Goal: Task Accomplishment & Management: Use online tool/utility

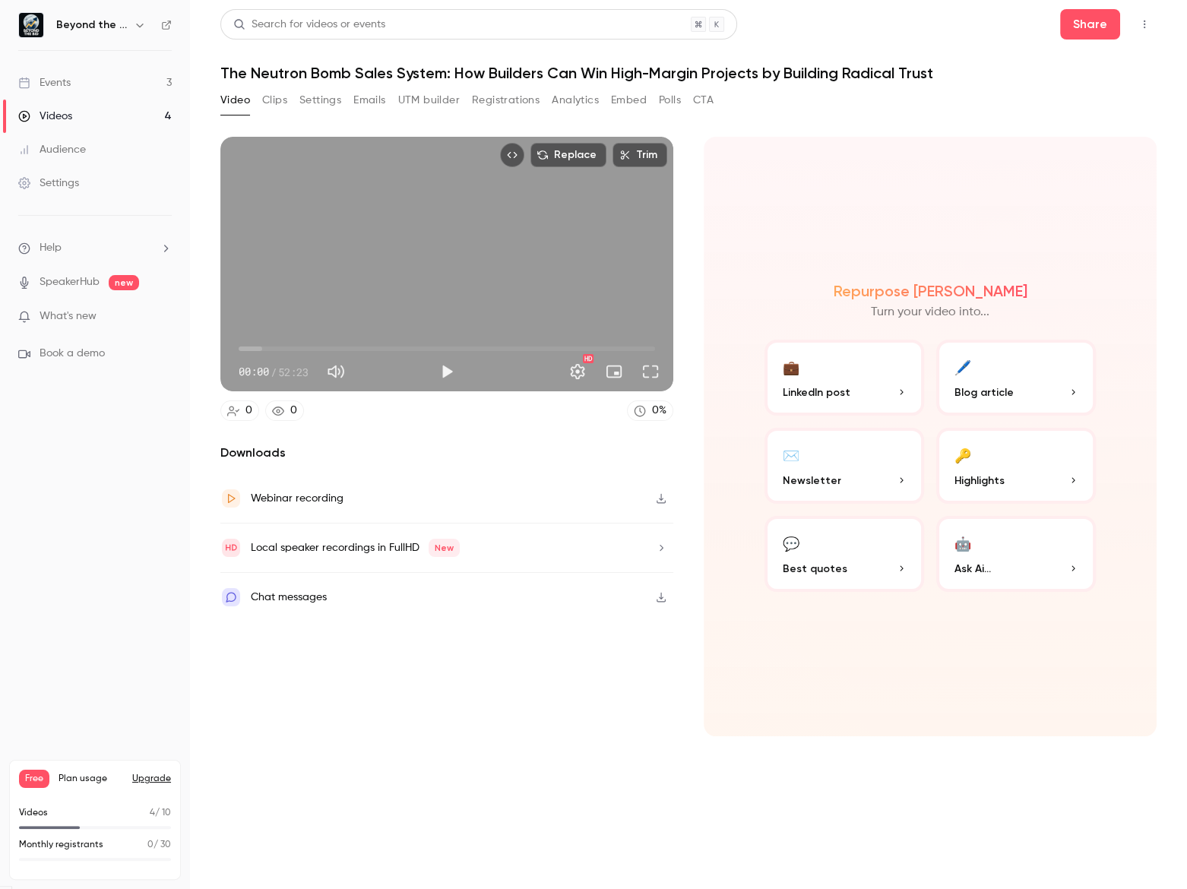
click at [457, 347] on span "00:00" at bounding box center [447, 349] width 417 height 24
click at [485, 350] on span "27:26" at bounding box center [447, 349] width 417 height 24
click at [449, 376] on button "Play" at bounding box center [447, 371] width 30 height 30
click at [586, 342] on span "43:41" at bounding box center [447, 349] width 417 height 24
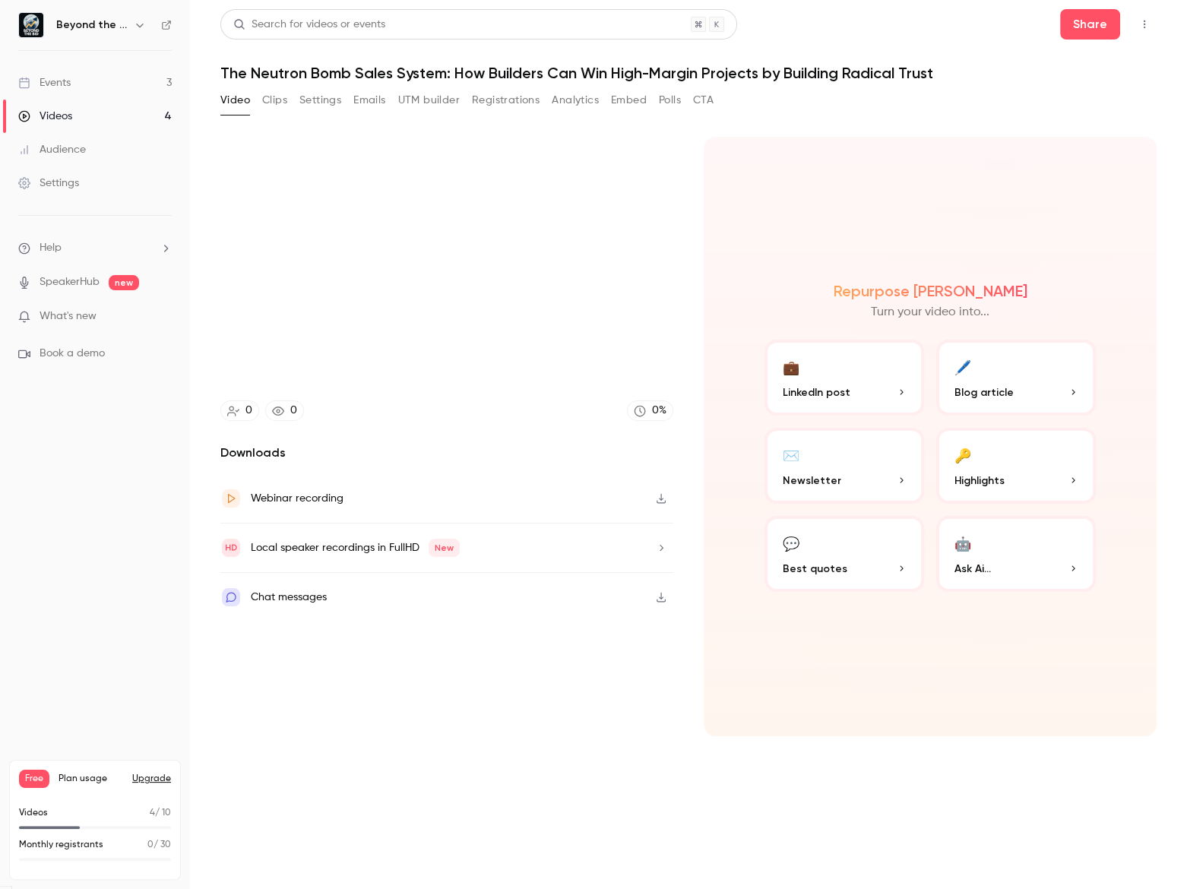
type input "******"
click at [276, 109] on button "Clips" at bounding box center [274, 100] width 25 height 24
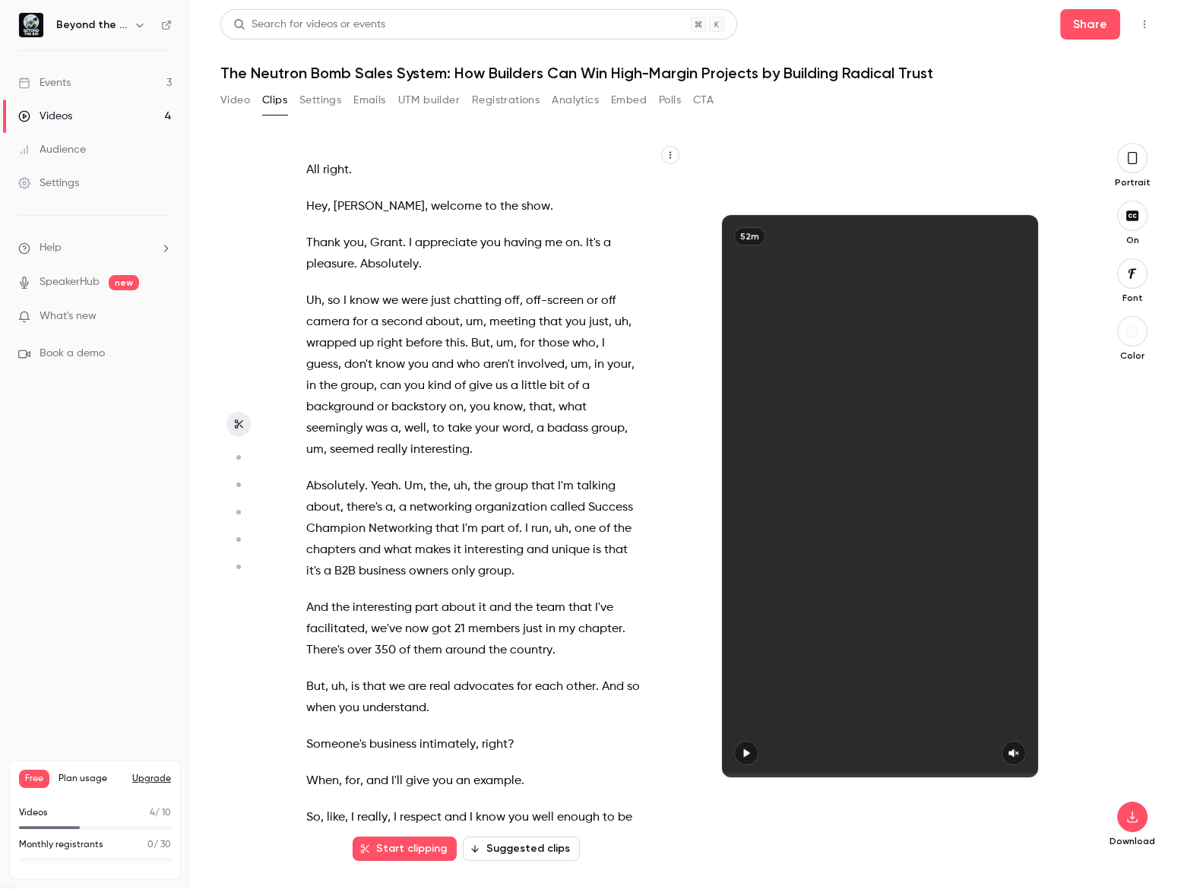
click at [223, 109] on button "Video" at bounding box center [235, 100] width 30 height 24
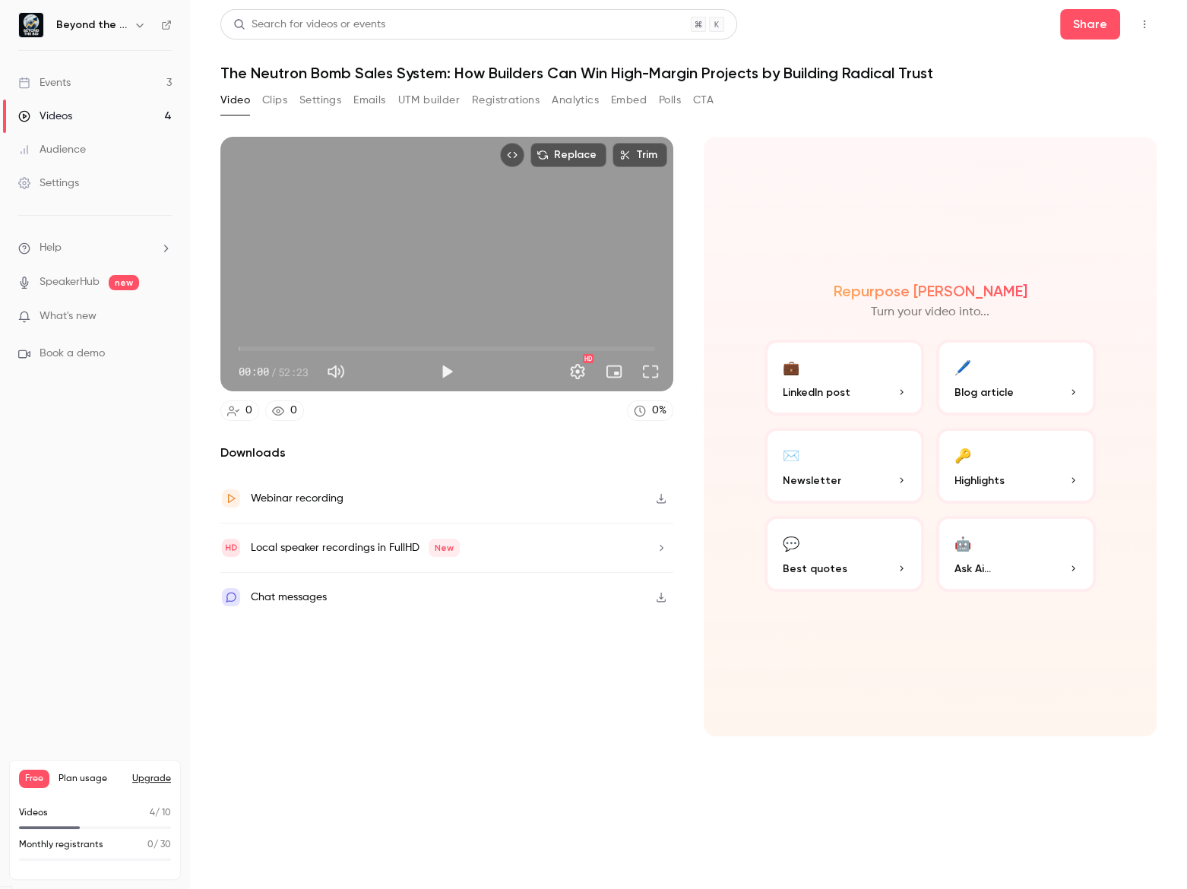
type input "******"
click at [617, 350] on span "00:00" at bounding box center [447, 349] width 417 height 24
click at [1161, 16] on main "Search for videos or events Share The Neutron Bomb Sales System: How Builders C…" at bounding box center [688, 444] width 997 height 889
click at [1149, 21] on icon "Top Bar Actions" at bounding box center [1145, 24] width 12 height 11
click at [936, 82] on div at bounding box center [593, 444] width 1187 height 889
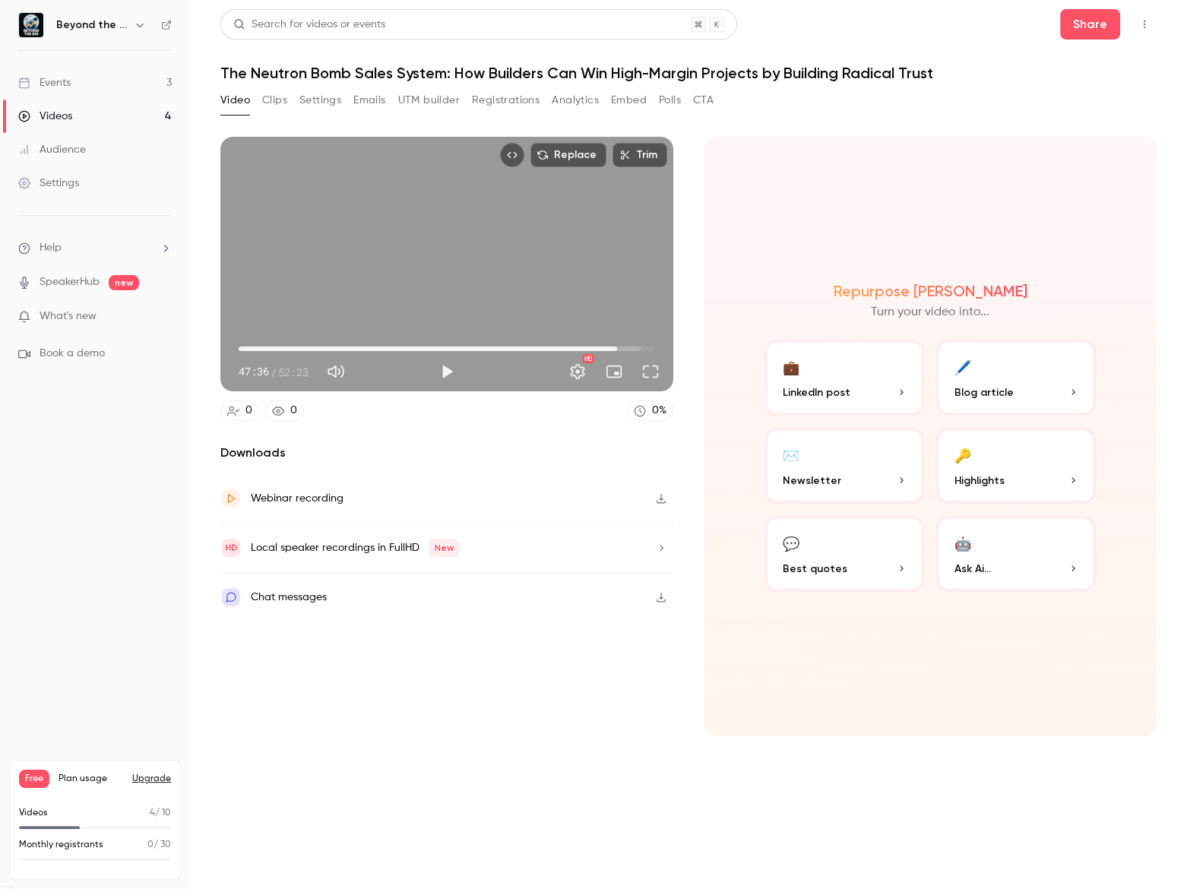
click at [90, 81] on link "Events 3" at bounding box center [95, 82] width 190 height 33
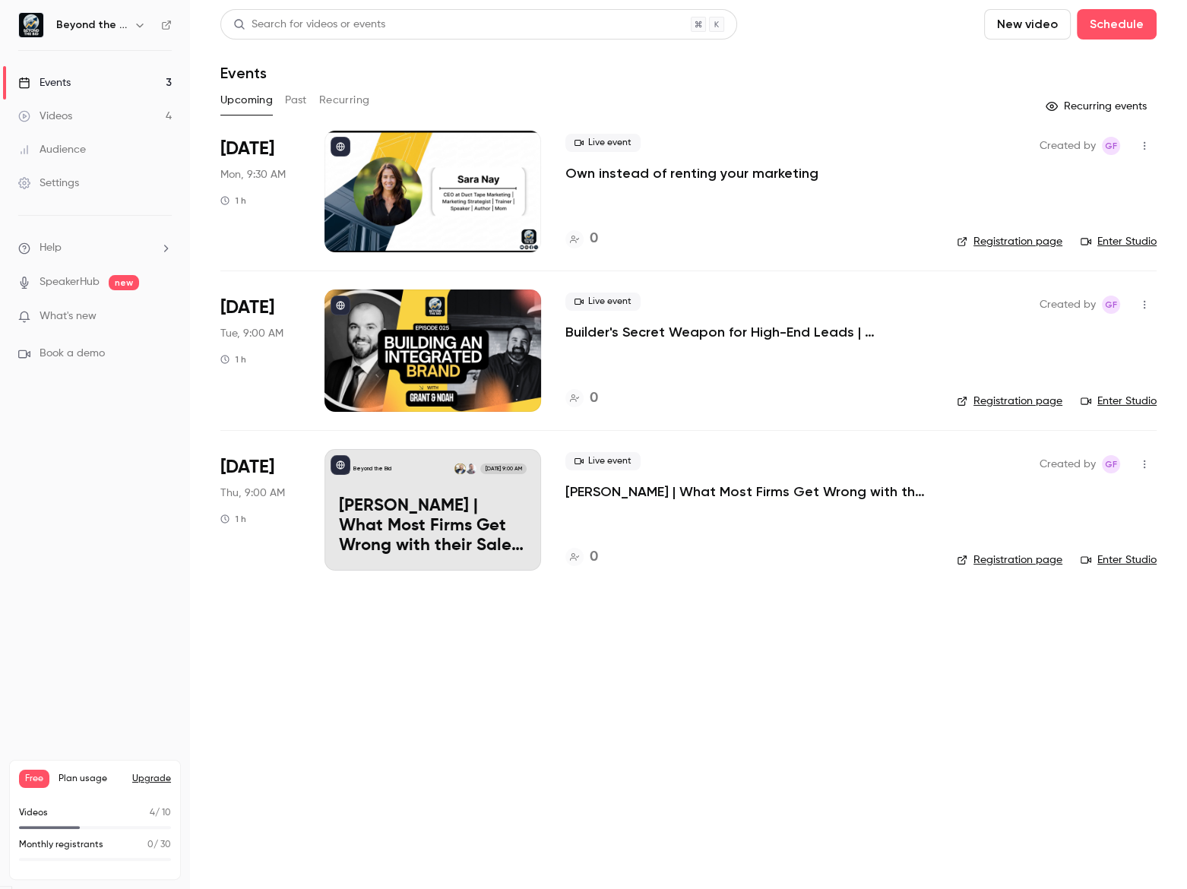
click at [1034, 31] on button "New video" at bounding box center [1027, 24] width 87 height 30
click at [1066, 68] on div "Record" at bounding box center [1083, 66] width 116 height 15
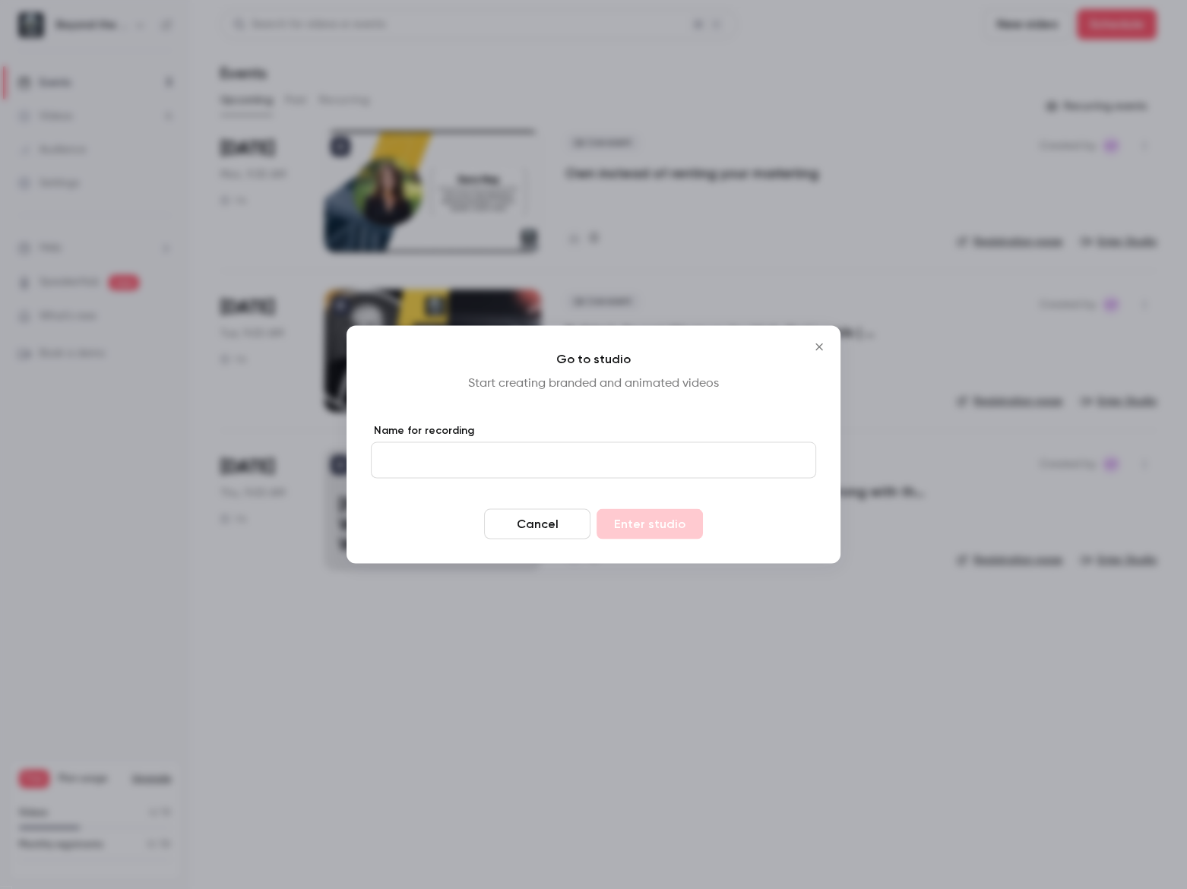
click at [467, 450] on input "Name for recording" at bounding box center [593, 460] width 445 height 36
type input "**********"
click at [699, 517] on button "Enter studio" at bounding box center [650, 524] width 106 height 30
